Goal: Check status: Check status

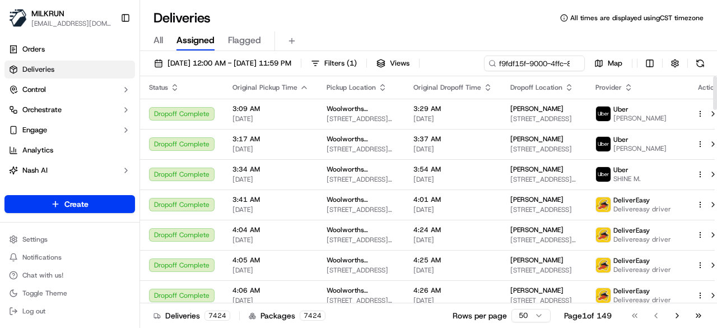
click at [537, 64] on div "18/09/2025 12:00 AM - 18/09/2025 11:59 PM Filters ( 1 ) Views f9fdf15f-9000-4ff…" at bounding box center [428, 65] width 577 height 21
type input "f9fdf15f-9000-4ffc-81df-a4ce0b61dc0a"
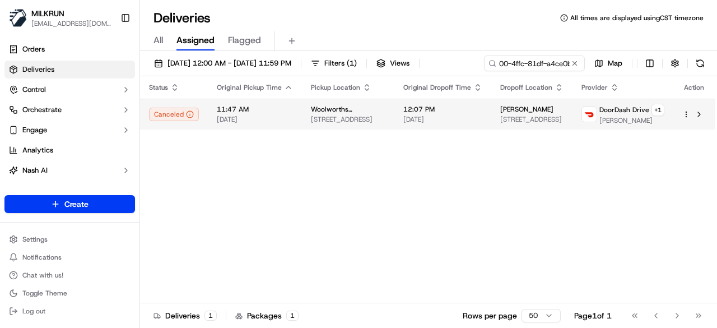
click at [473, 129] on td "12:07 PM 18/09/2025" at bounding box center [442, 114] width 97 height 31
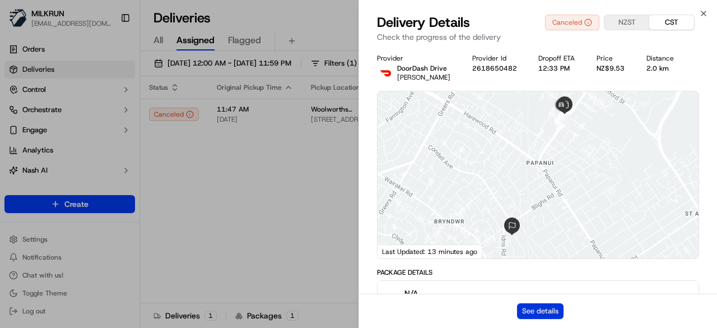
click at [535, 305] on button "See details" at bounding box center [540, 311] width 46 height 16
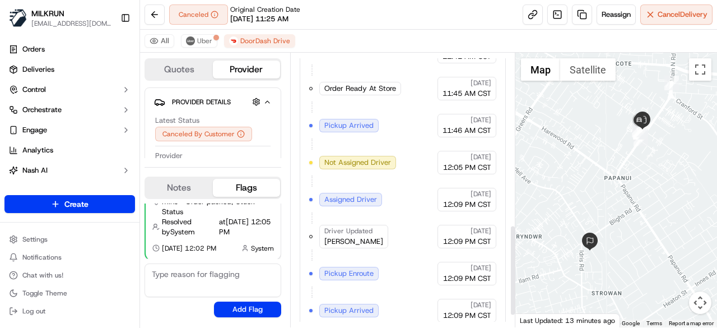
scroll to position [552, 0]
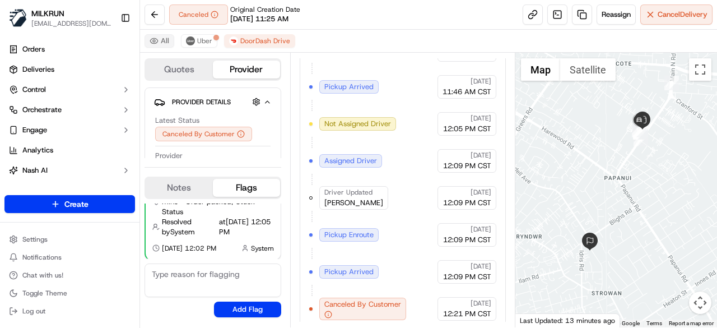
click at [165, 43] on button "All" at bounding box center [159, 40] width 30 height 13
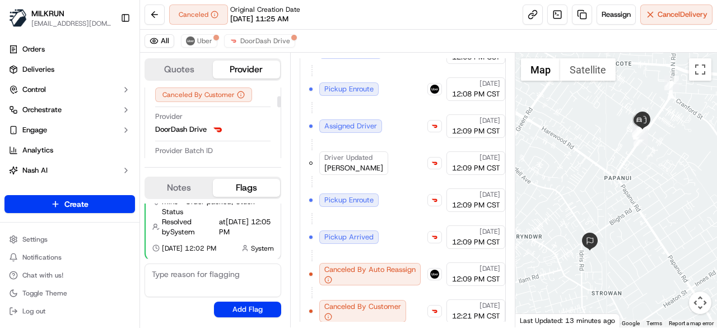
scroll to position [56, 0]
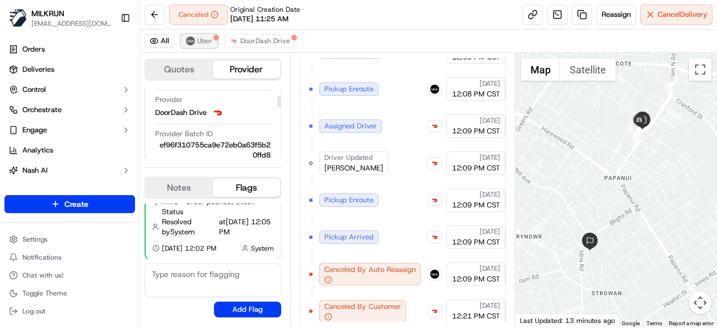
click at [191, 42] on img at bounding box center [190, 40] width 9 height 9
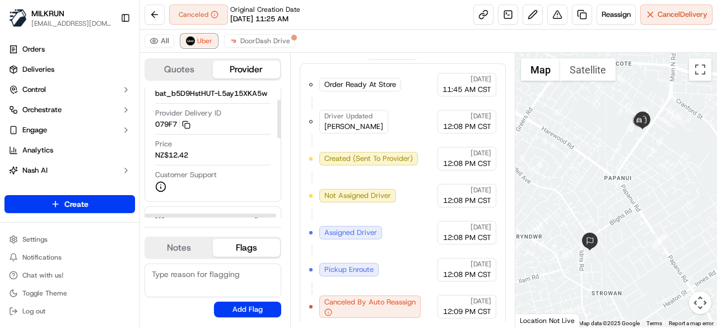
scroll to position [112, 0]
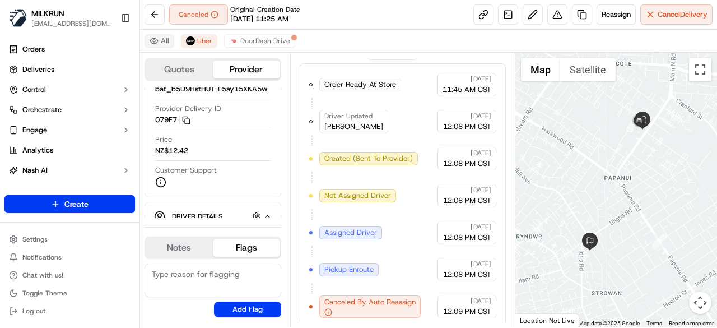
click at [169, 38] on button "All" at bounding box center [159, 40] width 30 height 13
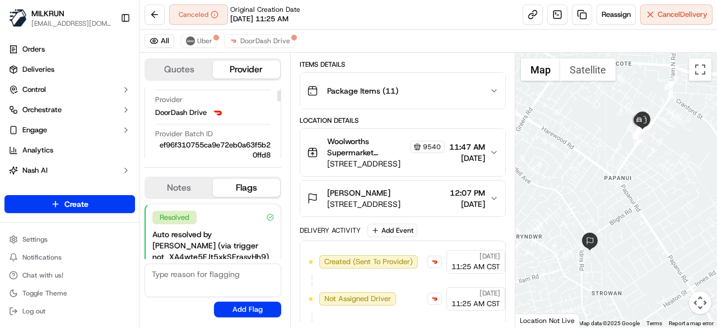
scroll to position [0, 0]
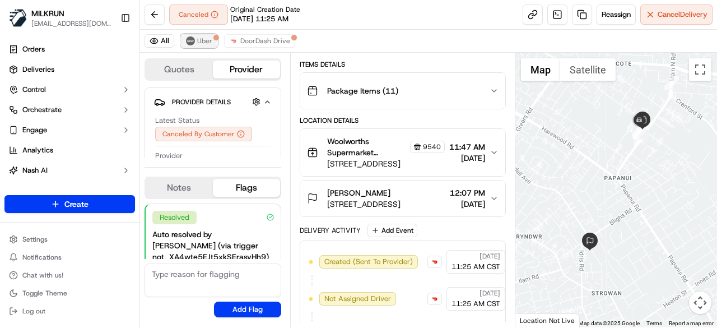
click at [199, 45] on span "Uber" at bounding box center [204, 40] width 15 height 9
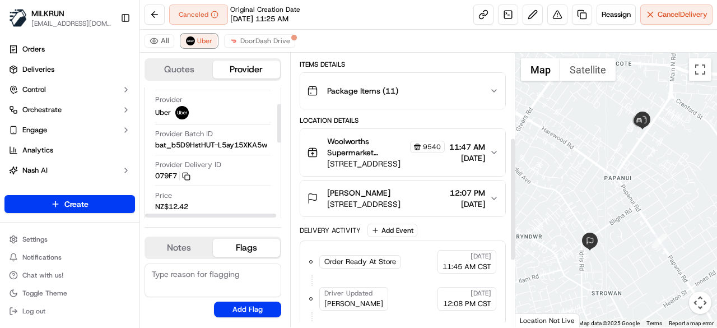
scroll to position [332, 0]
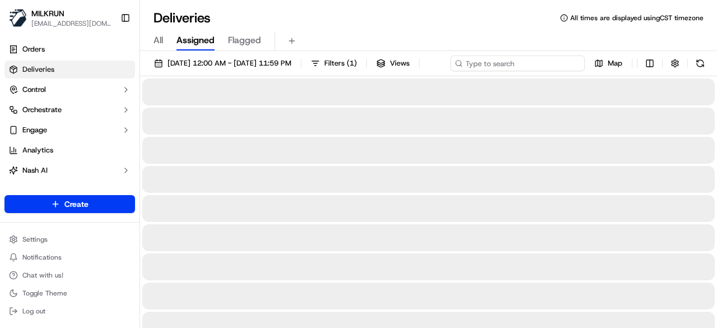
click at [545, 61] on div "[DATE] 12:00 AM - [DATE] 11:59 PM Filters ( 1 ) Views Map" at bounding box center [428, 65] width 577 height 21
paste input "9410249c-6624-4634-8a11-ecb3286586b6"
type input "9410249c-6624-4634-8a11-ecb3286586b6"
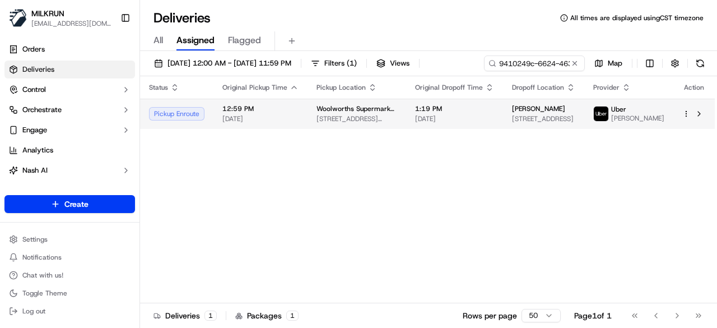
click at [484, 142] on div "Status Original Pickup Time Pickup Location Original Dropoff Time Dropoff Locat…" at bounding box center [427, 189] width 574 height 227
click at [489, 123] on span "[DATE]" at bounding box center [454, 118] width 79 height 9
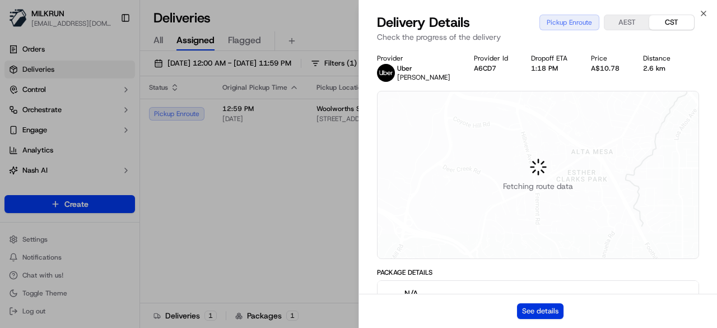
click at [547, 312] on button "See details" at bounding box center [540, 311] width 46 height 16
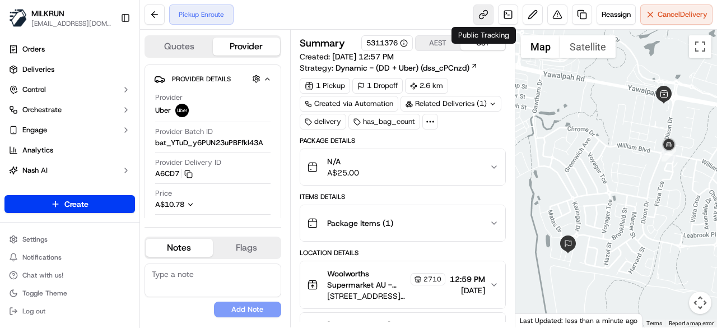
click at [485, 12] on link at bounding box center [483, 14] width 20 height 20
